Goal: Information Seeking & Learning: Compare options

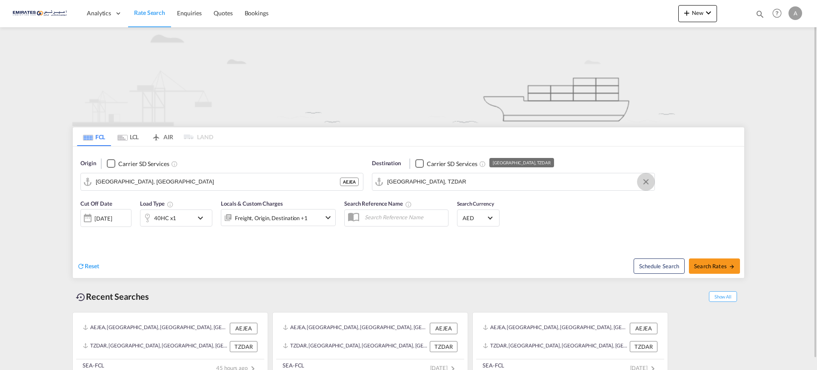
click at [647, 182] on button "Clear Input" at bounding box center [645, 181] width 13 height 13
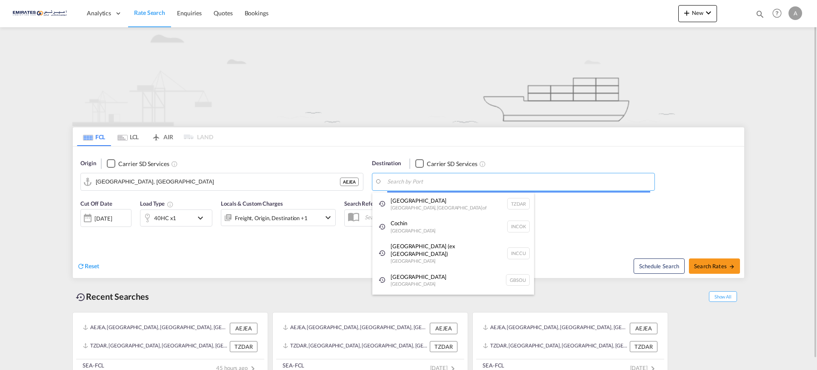
click at [511, 183] on body "Analytics Dashboard Rate Search Enquiries Quotes Bookings" at bounding box center [408, 185] width 817 height 370
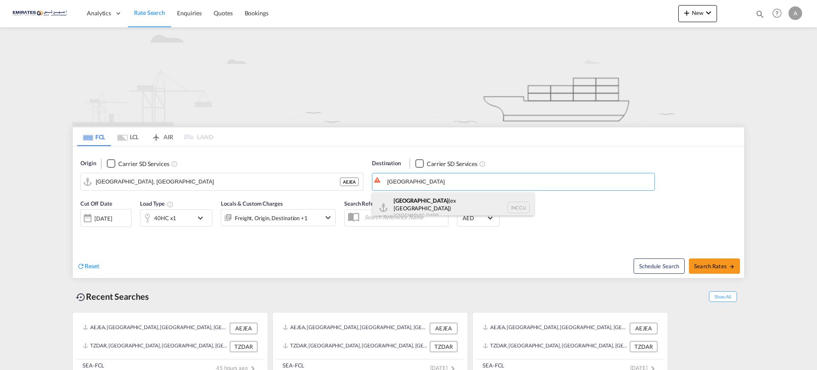
click at [401, 204] on div "[GEOGRAPHIC_DATA] (ex [GEOGRAPHIC_DATA]) [GEOGRAPHIC_DATA] INCCU" at bounding box center [453, 207] width 162 height 31
type input "[GEOGRAPHIC_DATA] (ex [GEOGRAPHIC_DATA]), INCCU"
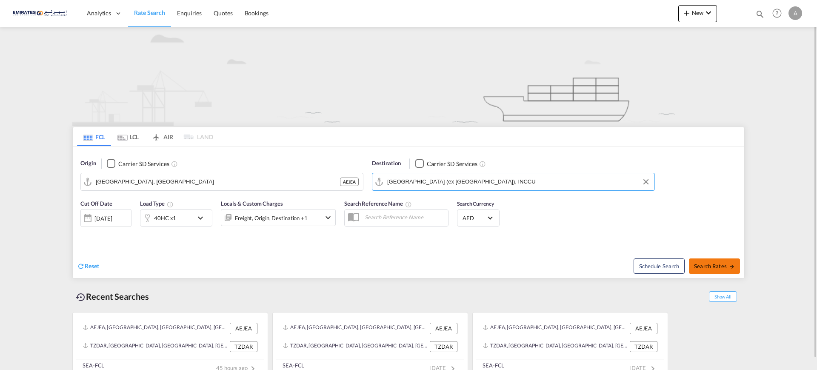
click at [707, 267] on span "Search Rates" at bounding box center [714, 265] width 41 height 7
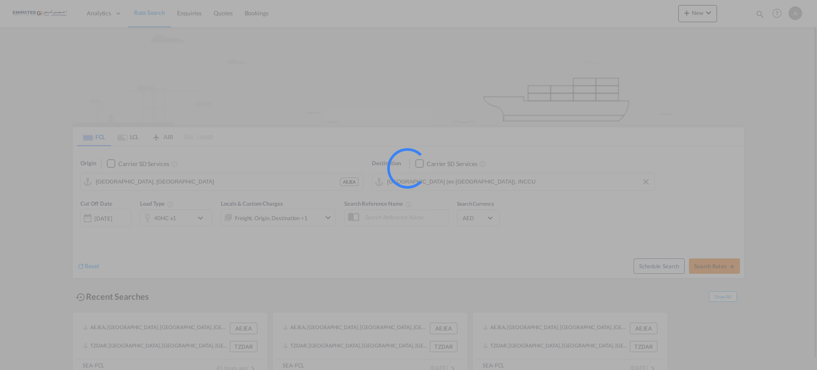
type input "AEJEA to INCCU / [DATE]"
